Goal: Transaction & Acquisition: Purchase product/service

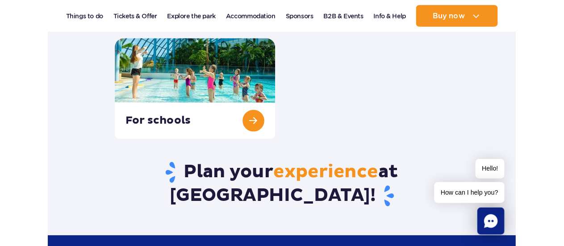
scroll to position [358, 0]
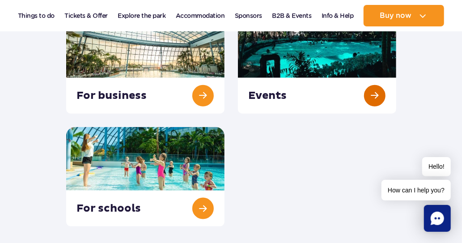
click at [380, 95] on link at bounding box center [317, 64] width 158 height 100
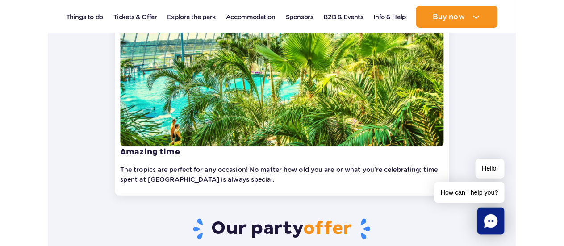
scroll to position [313, 0]
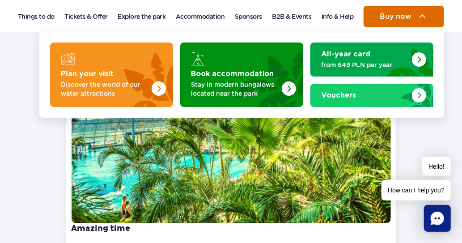
click at [408, 13] on span "Buy now" at bounding box center [396, 17] width 32 height 8
click at [403, 16] on span "Buy now" at bounding box center [396, 17] width 32 height 8
click at [407, 16] on span "Buy now" at bounding box center [396, 17] width 32 height 8
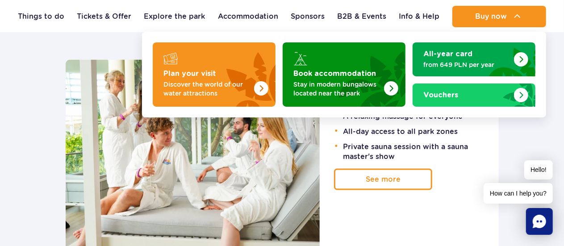
scroll to position [626, 0]
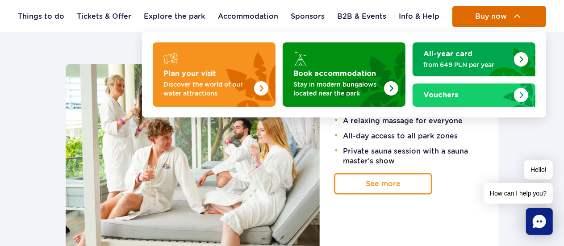
click at [461, 12] on button "Buy now" at bounding box center [500, 16] width 94 height 21
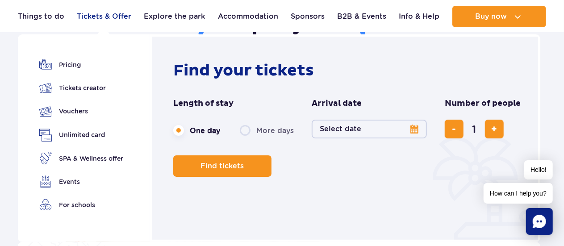
click at [108, 17] on link "Tickets & Offer" at bounding box center [104, 16] width 55 height 21
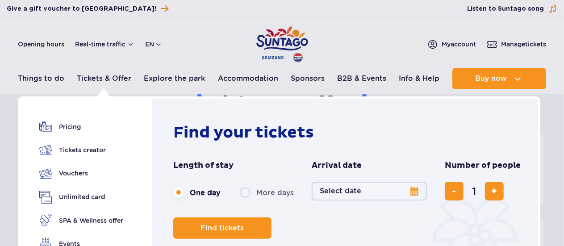
scroll to position [45, 0]
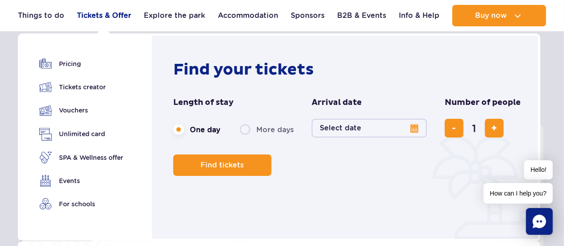
click at [111, 18] on link "Tickets & Offer" at bounding box center [104, 15] width 55 height 21
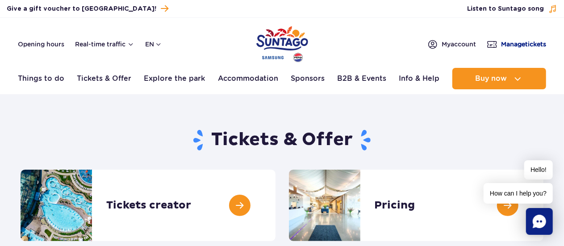
click at [513, 44] on span "Manage tickets" at bounding box center [523, 44] width 45 height 9
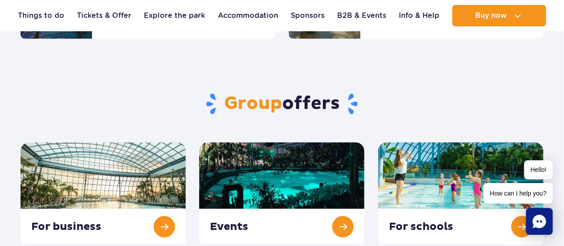
scroll to position [134, 0]
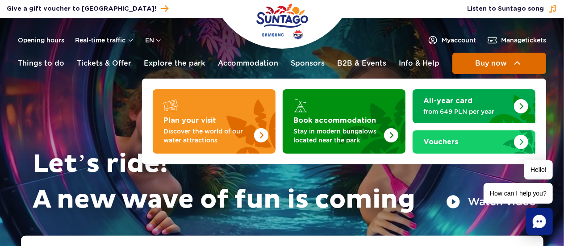
click at [480, 60] on span "Buy now" at bounding box center [492, 63] width 32 height 8
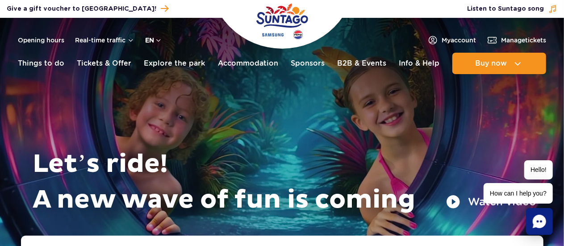
click at [158, 42] on button "en" at bounding box center [153, 40] width 17 height 9
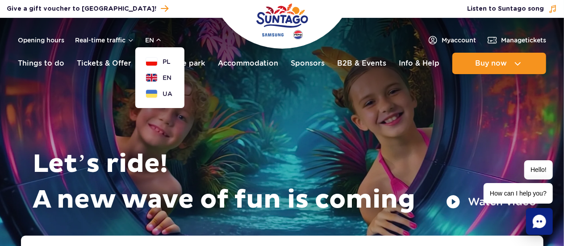
click at [200, 105] on div "Let’s ride! A new wave of fun is coming Watch video" at bounding box center [282, 138] width 509 height 196
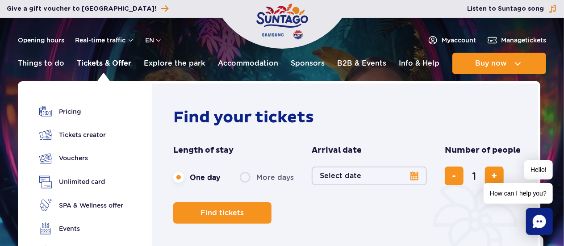
click at [118, 63] on link "Tickets & Offer" at bounding box center [104, 63] width 55 height 21
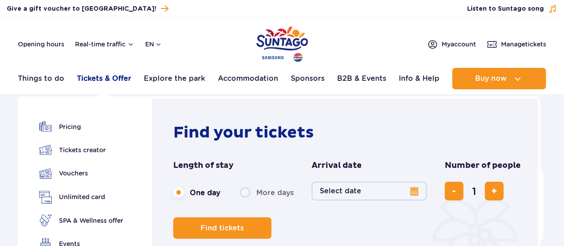
click at [104, 75] on link "Tickets & Offer" at bounding box center [104, 78] width 55 height 21
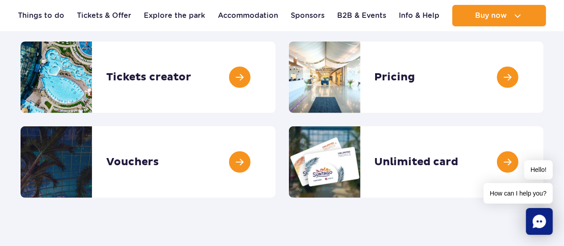
scroll to position [134, 0]
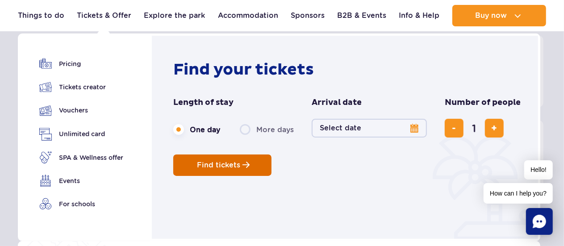
click at [224, 168] on span "Find tickets" at bounding box center [219, 165] width 43 height 8
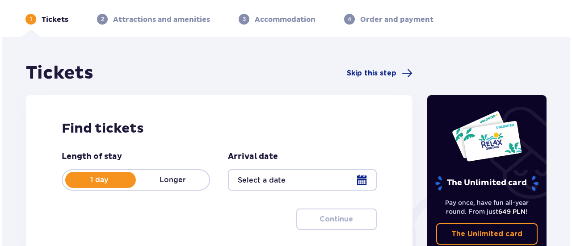
scroll to position [134, 0]
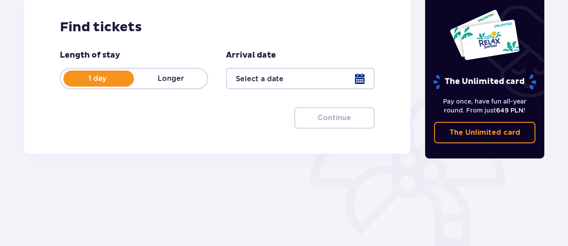
click at [358, 82] on div at bounding box center [300, 78] width 148 height 21
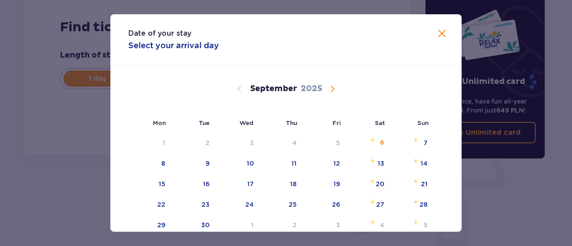
click at [332, 90] on span "Calendar" at bounding box center [332, 89] width 11 height 11
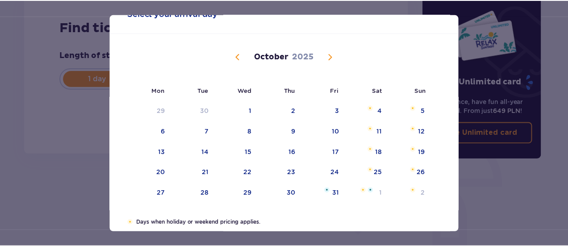
scroll to position [11, 0]
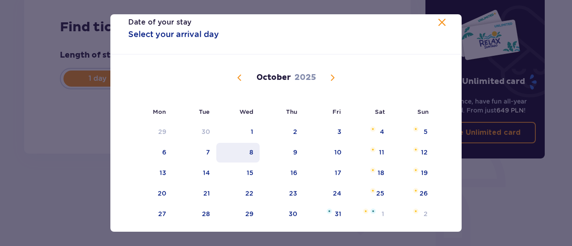
click at [245, 153] on div "8" at bounding box center [237, 153] width 43 height 20
type input "[DATE]"
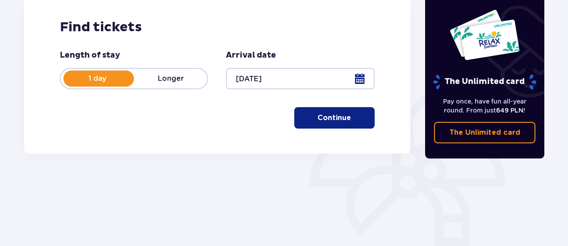
click at [323, 115] on p "Continue" at bounding box center [335, 118] width 34 height 10
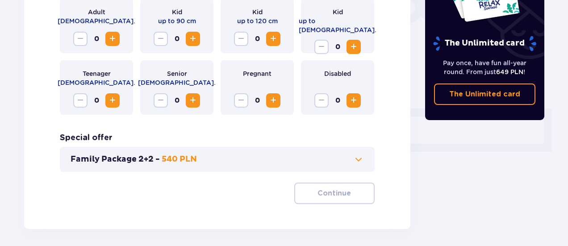
scroll to position [338, 0]
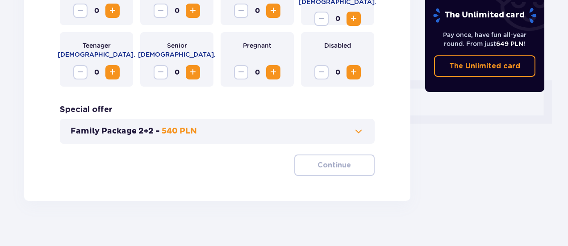
click at [354, 133] on span at bounding box center [359, 131] width 11 height 11
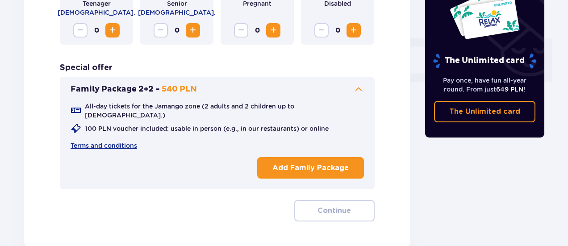
scroll to position [382, 0]
